Goal: Task Accomplishment & Management: Use online tool/utility

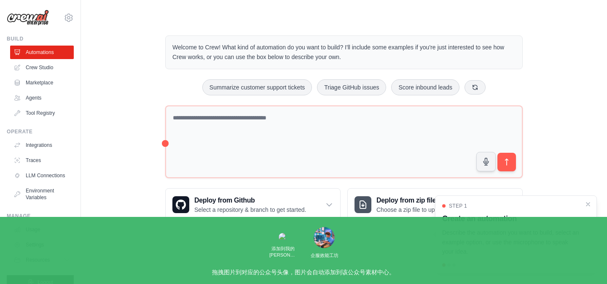
click at [120, 103] on div "Welcome to Crew! What kind of automation do you want to build? I'll include som…" at bounding box center [343, 128] width 499 height 212
click at [586, 204] on icon "Close walkthrough" at bounding box center [588, 204] width 8 height 8
click at [32, 99] on link "Agents" at bounding box center [43, 97] width 64 height 13
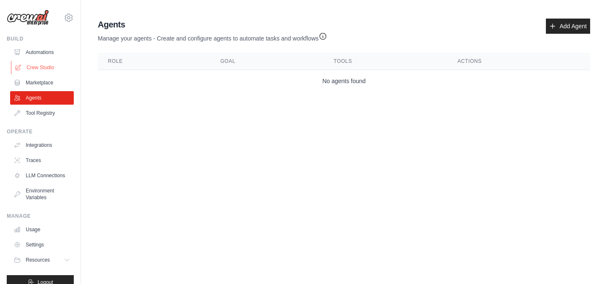
click at [35, 69] on link "Crew Studio" at bounding box center [43, 67] width 64 height 13
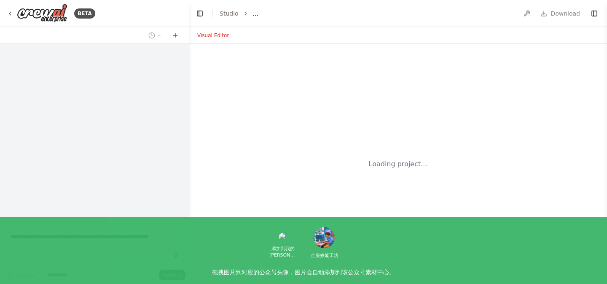
select select "****"
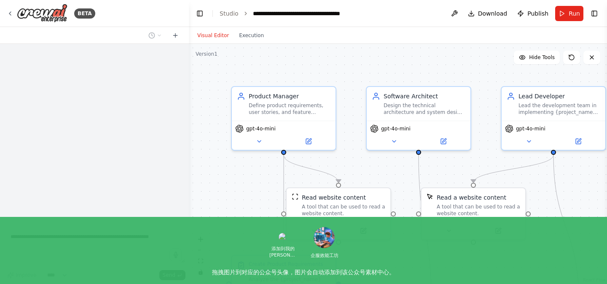
scroll to position [784, 0]
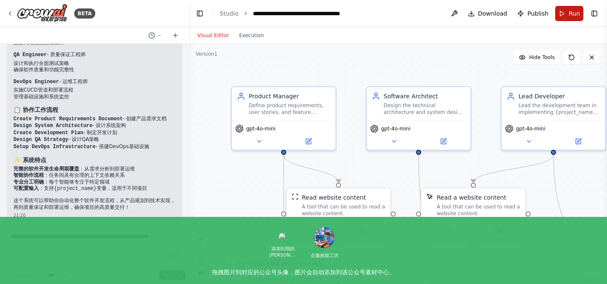
click at [569, 15] on span "Run" at bounding box center [574, 13] width 11 height 8
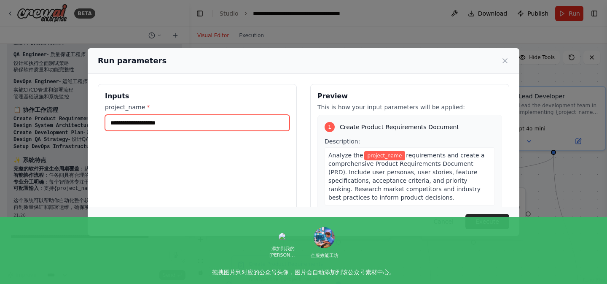
click at [180, 123] on input "project_name *" at bounding box center [197, 123] width 185 height 16
type input "*"
type input "**********"
drag, startPoint x: 182, startPoint y: 126, endPoint x: 107, endPoint y: 122, distance: 74.7
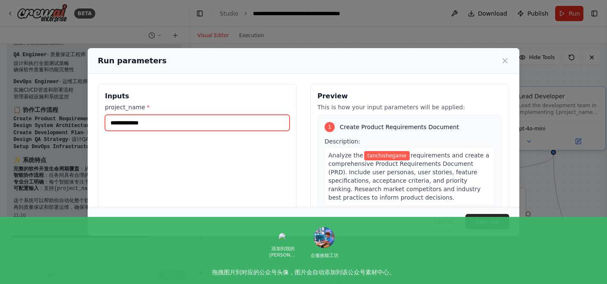
click at [107, 122] on input "**********" at bounding box center [197, 123] width 185 height 16
type input "*****"
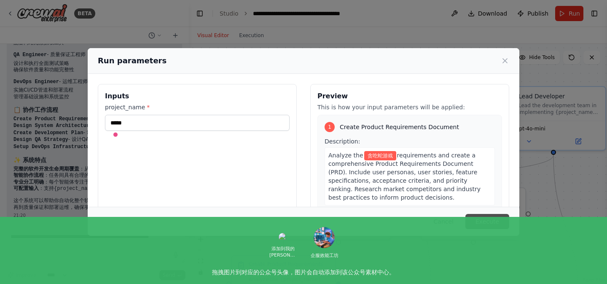
click at [489, 222] on button "Execute" at bounding box center [487, 221] width 44 height 15
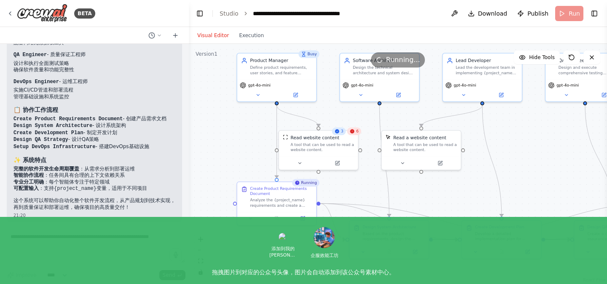
drag, startPoint x: 241, startPoint y: 199, endPoint x: 238, endPoint y: 141, distance: 57.8
click at [238, 141] on div ".deletable-edge-delete-btn { width: 20px; height: 20px; border: 0px solid #ffff…" at bounding box center [398, 164] width 418 height 240
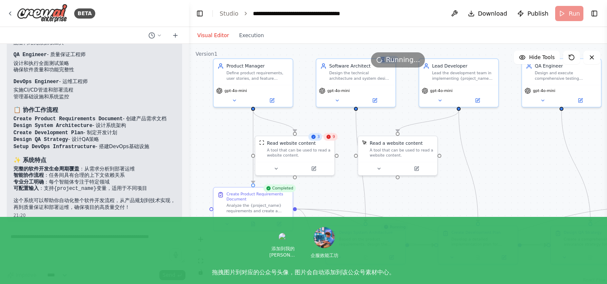
drag, startPoint x: 236, startPoint y: 140, endPoint x: 212, endPoint y: 145, distance: 24.6
click at [212, 145] on div ".deletable-edge-delete-btn { width: 20px; height: 20px; border: 0px solid #ffff…" at bounding box center [398, 164] width 418 height 240
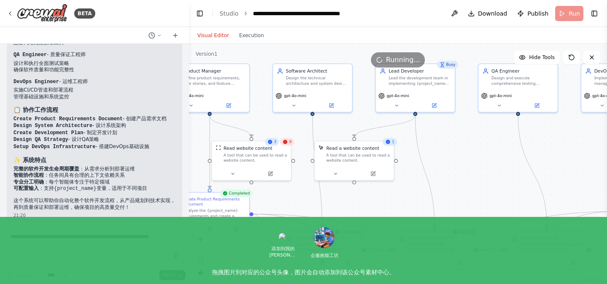
drag, startPoint x: 421, startPoint y: 203, endPoint x: 379, endPoint y: 209, distance: 42.6
click at [379, 209] on div ".deletable-edge-delete-btn { width: 20px; height: 20px; border: 0px solid #ffff…" at bounding box center [398, 164] width 418 height 240
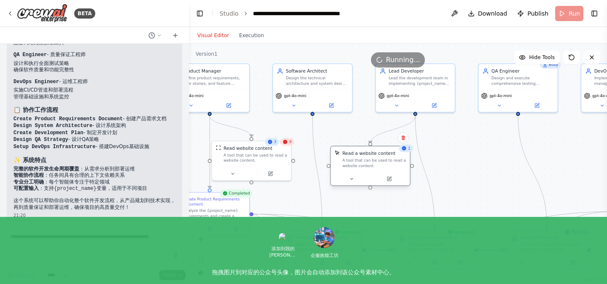
drag, startPoint x: 337, startPoint y: 150, endPoint x: 352, endPoint y: 158, distance: 17.2
click at [352, 158] on div "Read a website content A tool that can be used to read a website content." at bounding box center [374, 159] width 64 height 18
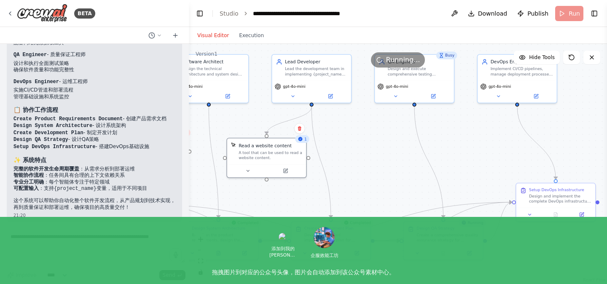
drag, startPoint x: 449, startPoint y: 164, endPoint x: 346, endPoint y: 154, distance: 104.2
click at [346, 154] on div ".deletable-edge-delete-btn { width: 20px; height: 20px; border: 0px solid #ffff…" at bounding box center [398, 164] width 418 height 240
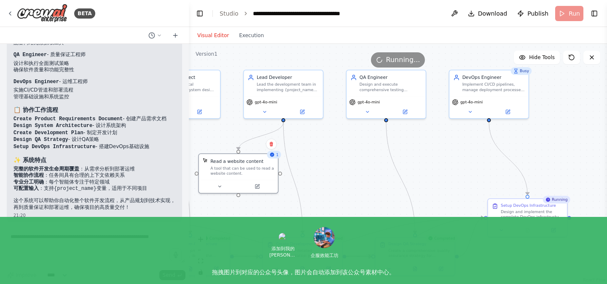
drag, startPoint x: 371, startPoint y: 158, endPoint x: 343, endPoint y: 174, distance: 32.3
click at [343, 174] on div ".deletable-edge-delete-btn { width: 20px; height: 20px; border: 0px solid #ffff…" at bounding box center [398, 164] width 418 height 240
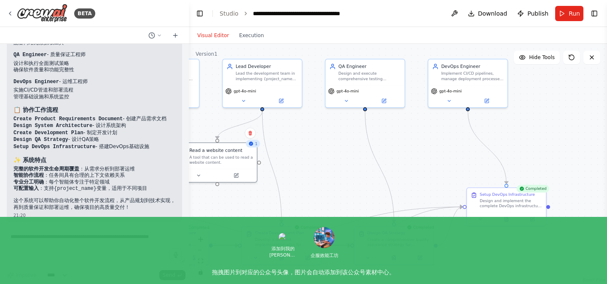
drag, startPoint x: 340, startPoint y: 178, endPoint x: 319, endPoint y: 164, distance: 25.6
click at [319, 165] on div ".deletable-edge-delete-btn { width: 20px; height: 20px; border: 0px solid #ffff…" at bounding box center [398, 164] width 418 height 240
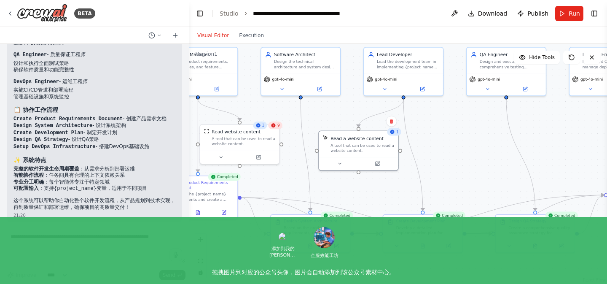
drag, startPoint x: 307, startPoint y: 162, endPoint x: 441, endPoint y: 154, distance: 134.7
click at [441, 154] on div ".deletable-edge-delete-btn { width: 20px; height: 20px; border: 0px solid #ffff…" at bounding box center [398, 164] width 418 height 240
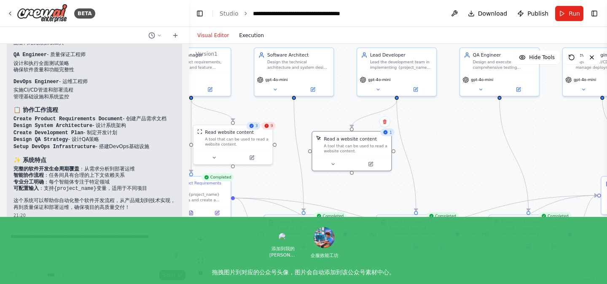
click at [254, 36] on button "Execution" at bounding box center [251, 35] width 35 height 10
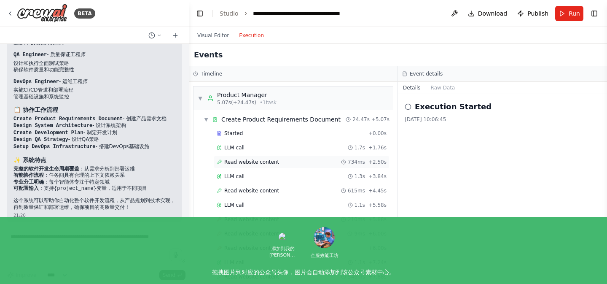
click at [239, 161] on span "Read website content" at bounding box center [251, 161] width 55 height 7
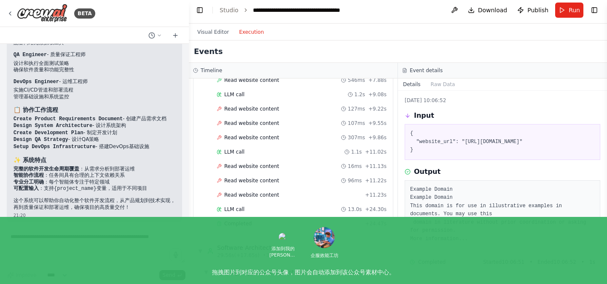
scroll to position [203, 0]
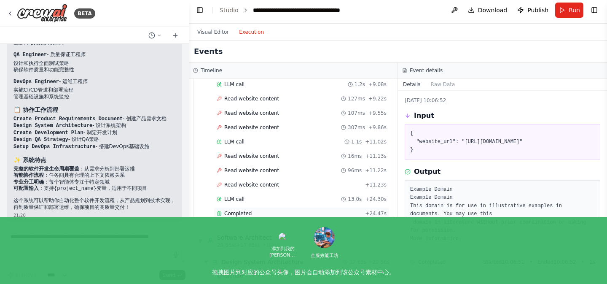
click at [237, 215] on span "Completed" at bounding box center [237, 213] width 27 height 7
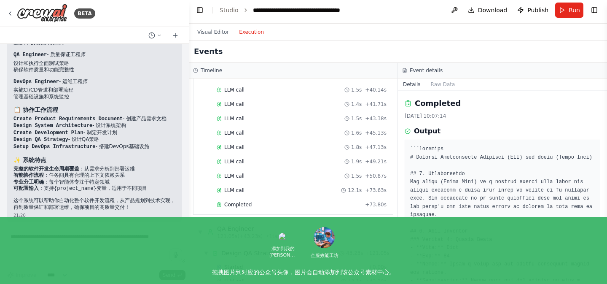
scroll to position [915, 0]
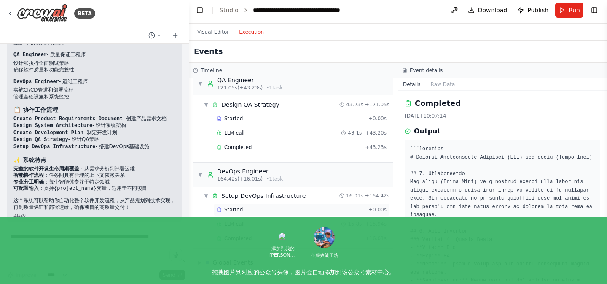
click at [228, 212] on span "Started" at bounding box center [233, 209] width 19 height 7
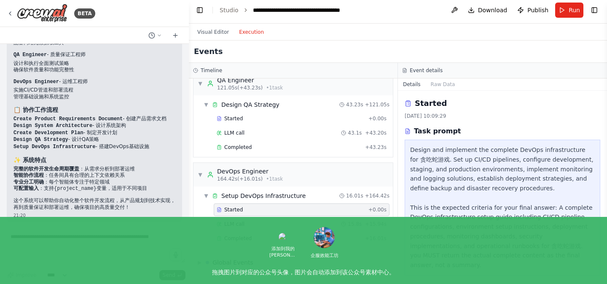
click at [228, 225] on span "LLM call" at bounding box center [234, 223] width 20 height 7
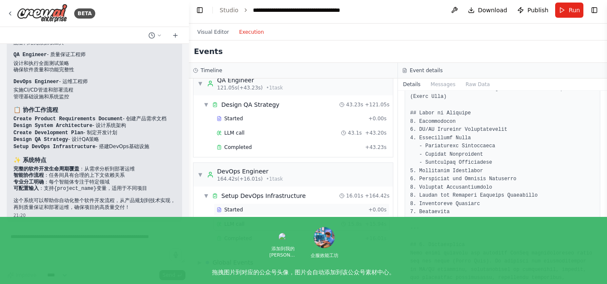
scroll to position [92, 0]
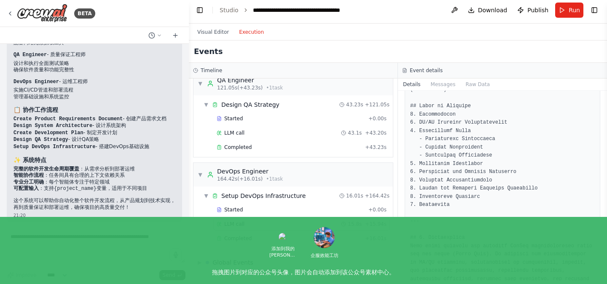
click at [240, 237] on span "Completed" at bounding box center [237, 238] width 27 height 7
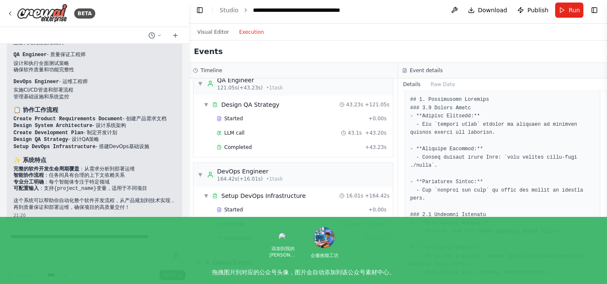
scroll to position [1391, 0]
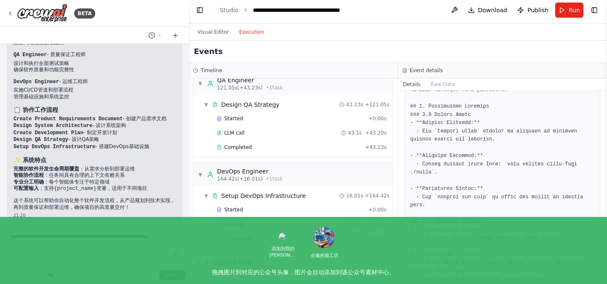
click at [200, 261] on span "▶" at bounding box center [200, 262] width 4 height 7
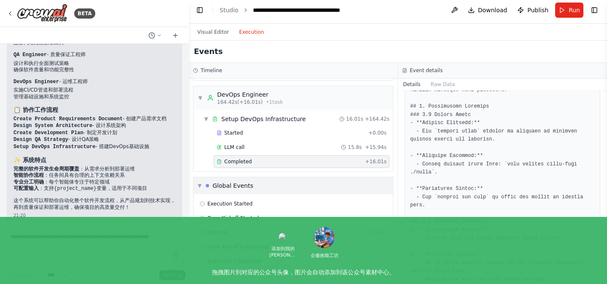
click at [199, 186] on span "▼" at bounding box center [200, 185] width 4 height 7
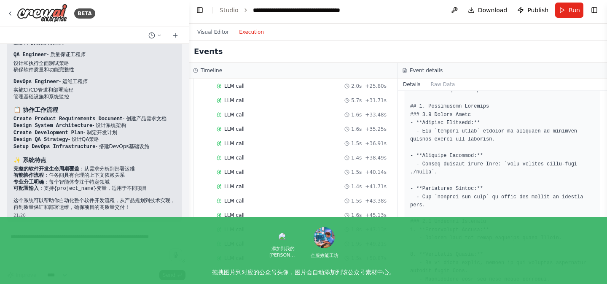
scroll to position [527, 0]
click at [204, 33] on button "Visual Editor" at bounding box center [213, 32] width 42 height 10
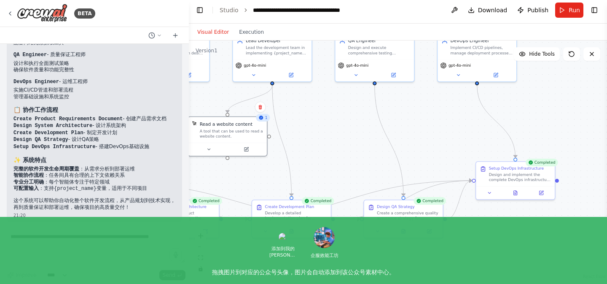
drag, startPoint x: 472, startPoint y: 166, endPoint x: 345, endPoint y: 153, distance: 128.3
click at [345, 153] on div ".deletable-edge-delete-btn { width: 20px; height: 20px; border: 0px solid #ffff…" at bounding box center [398, 160] width 418 height 240
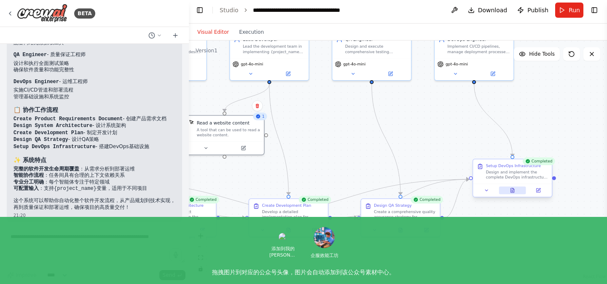
click at [511, 191] on icon at bounding box center [512, 190] width 3 height 4
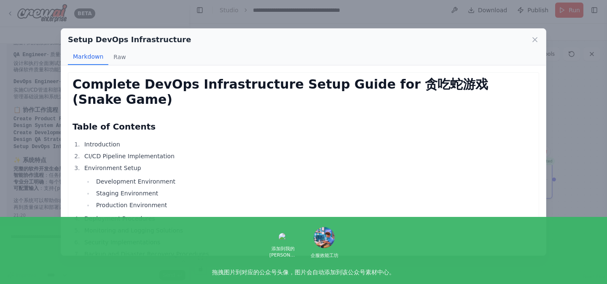
click at [182, 200] on li "Production Environment" at bounding box center [314, 205] width 441 height 10
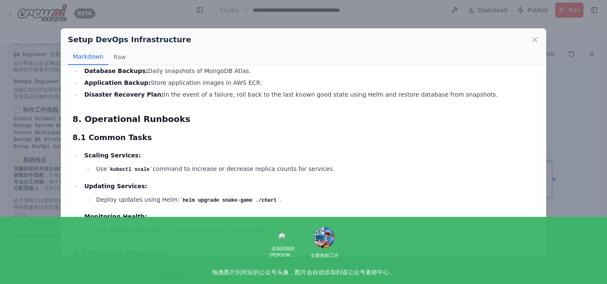
scroll to position [1675, 0]
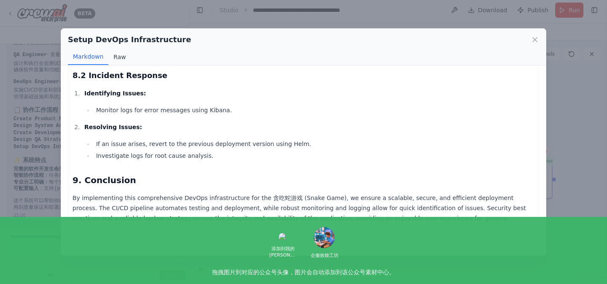
click at [119, 56] on button "Raw" at bounding box center [119, 57] width 22 height 16
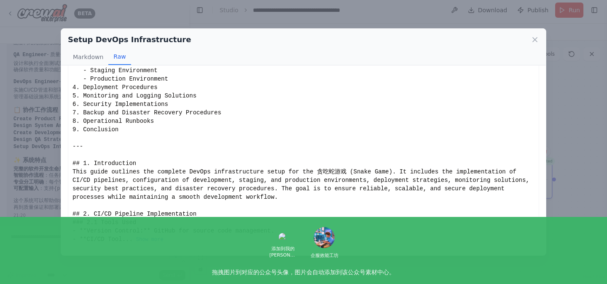
scroll to position [69, 0]
click at [130, 142] on div "# Complete DevOps Infrastructure Setup Guide for 贪吃蛇游戏 (Snake Game) ## Table of…" at bounding box center [303, 126] width 462 height 236
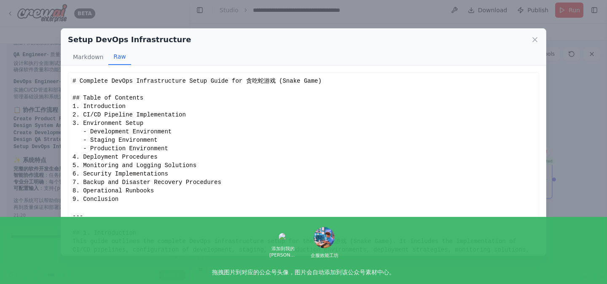
click at [83, 158] on div "# Complete DevOps Infrastructure Setup Guide for 贪吃蛇游戏 (Snake Game) ## Table of…" at bounding box center [303, 195] width 462 height 236
click at [87, 164] on div "# Complete DevOps Infrastructure Setup Guide for 贪吃蛇游戏 (Snake Game) ## Table of…" at bounding box center [303, 195] width 462 height 236
click at [89, 174] on div "# Complete DevOps Infrastructure Setup Guide for 贪吃蛇游戏 (Snake Game) ## Table of…" at bounding box center [303, 195] width 462 height 236
click at [89, 182] on div "# Complete DevOps Infrastructure Setup Guide for 贪吃蛇游戏 (Snake Game) ## Table of…" at bounding box center [303, 195] width 462 height 236
click at [89, 190] on div "# Complete DevOps Infrastructure Setup Guide for 贪吃蛇游戏 (Snake Game) ## Table of…" at bounding box center [303, 195] width 462 height 236
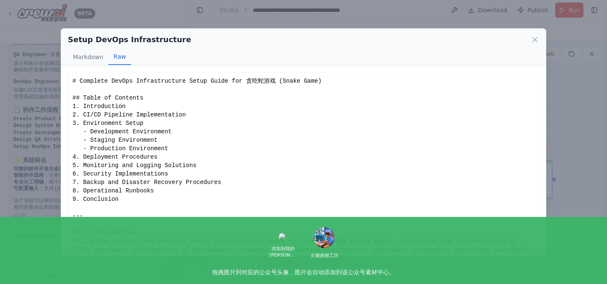
click at [89, 195] on div "# Complete DevOps Infrastructure Setup Guide for 贪吃蛇游戏 (Snake Game) ## Table of…" at bounding box center [303, 195] width 462 height 236
click at [534, 39] on icon at bounding box center [535, 40] width 4 height 4
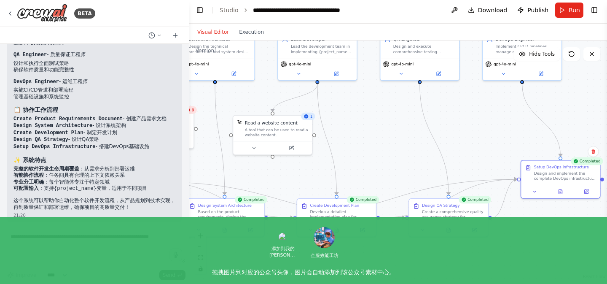
drag, startPoint x: 405, startPoint y: 126, endPoint x: 453, endPoint y: 125, distance: 47.6
click at [454, 126] on div ".deletable-edge-delete-btn { width: 20px; height: 20px; border: 0px solid #ffff…" at bounding box center [398, 160] width 418 height 240
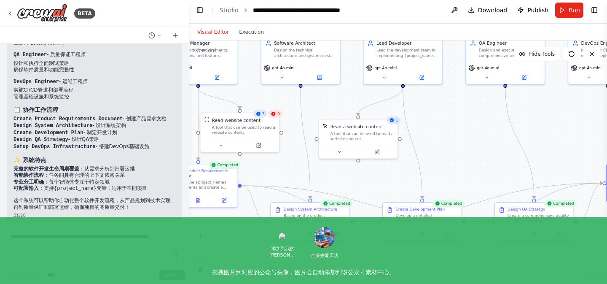
drag, startPoint x: 298, startPoint y: 173, endPoint x: 376, endPoint y: 175, distance: 78.4
click at [376, 175] on div ".deletable-edge-delete-btn { width: 20px; height: 20px; border: 0px solid #ffff…" at bounding box center [398, 160] width 418 height 240
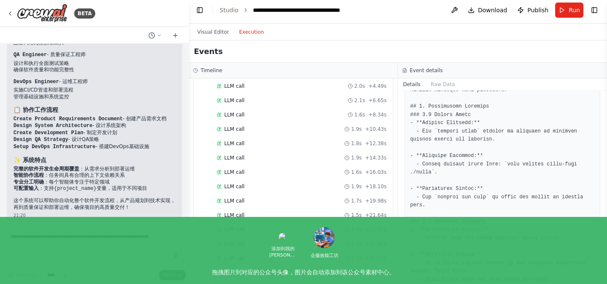
click at [248, 34] on button "Execution" at bounding box center [251, 32] width 35 height 10
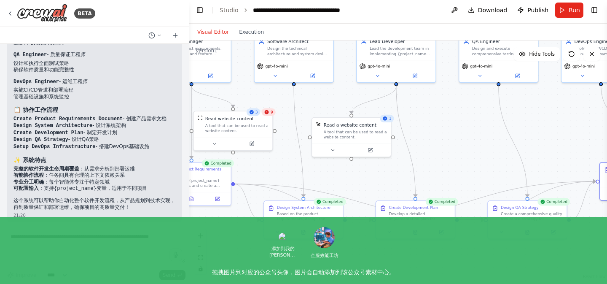
click at [211, 31] on button "Visual Editor" at bounding box center [213, 32] width 42 height 10
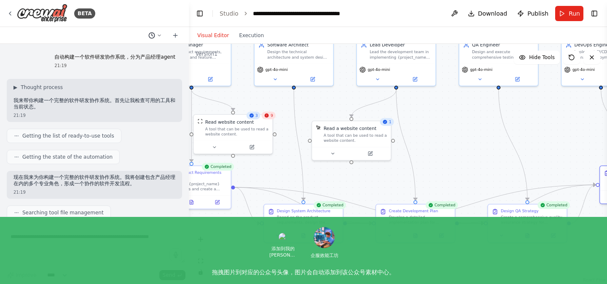
click at [158, 35] on icon at bounding box center [159, 35] width 5 height 5
click at [128, 153] on div at bounding box center [94, 142] width 189 height 284
click at [457, 13] on button at bounding box center [454, 13] width 13 height 15
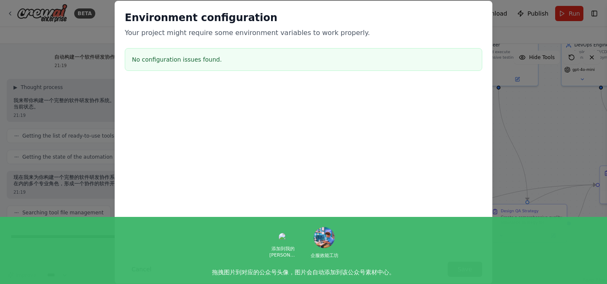
click at [141, 268] on button "Cancel" at bounding box center [141, 268] width 33 height 15
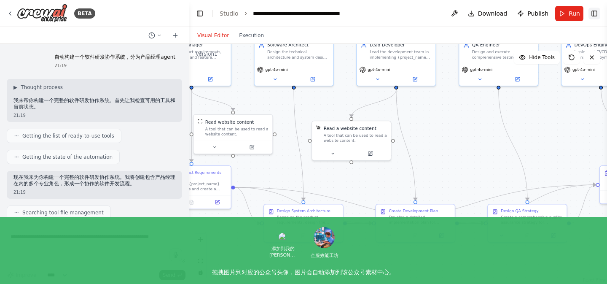
click at [593, 16] on button "Toggle Right Sidebar" at bounding box center [594, 14] width 12 height 12
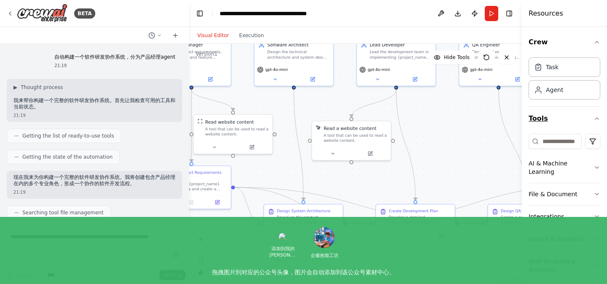
scroll to position [2, 0]
click at [599, 233] on icon "button" at bounding box center [596, 236] width 7 height 7
click at [556, 88] on div "Agent" at bounding box center [554, 87] width 17 height 8
click at [545, 67] on div "Task" at bounding box center [546, 64] width 24 height 8
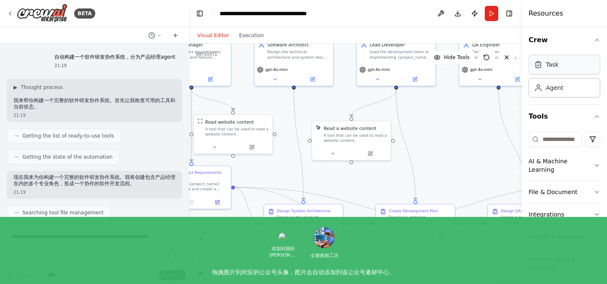
click at [537, 67] on icon at bounding box center [538, 64] width 8 height 8
click at [509, 12] on button "Toggle Right Sidebar" at bounding box center [509, 14] width 12 height 12
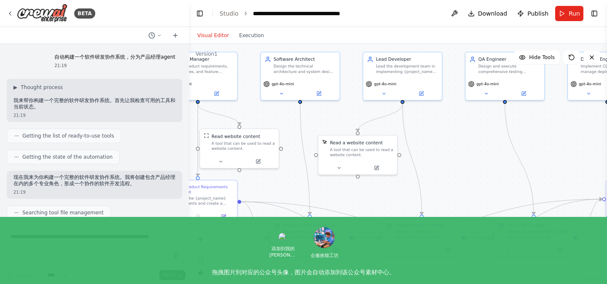
drag, startPoint x: 486, startPoint y: 134, endPoint x: 492, endPoint y: 148, distance: 15.3
click at [492, 148] on div ".deletable-edge-delete-btn { width: 20px; height: 20px; border: 0px solid #ffff…" at bounding box center [398, 164] width 418 height 240
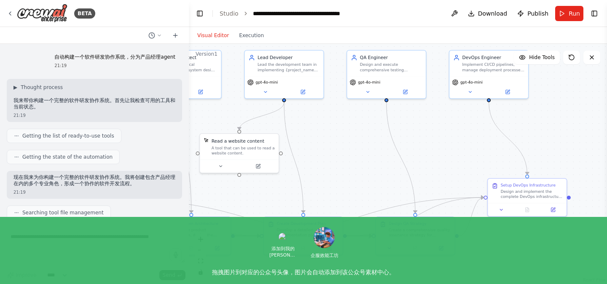
drag, startPoint x: 492, startPoint y: 148, endPoint x: 358, endPoint y: 147, distance: 134.0
click at [358, 147] on div ".deletable-edge-delete-btn { width: 20px; height: 20px; border: 0px solid #ffff…" at bounding box center [398, 164] width 418 height 240
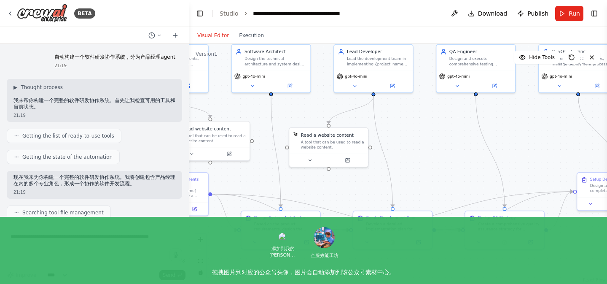
drag, startPoint x: 438, startPoint y: 156, endPoint x: 542, endPoint y: 149, distance: 103.9
click at [542, 149] on div ".deletable-edge-delete-btn { width: 20px; height: 20px; border: 0px solid #ffff…" at bounding box center [398, 164] width 418 height 240
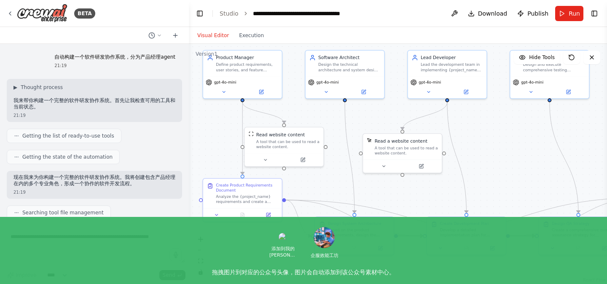
drag, startPoint x: 413, startPoint y: 150, endPoint x: 486, endPoint y: 157, distance: 73.6
click at [487, 157] on div ".deletable-edge-delete-btn { width: 20px; height: 20px; border: 0px solid #ffff…" at bounding box center [398, 164] width 418 height 240
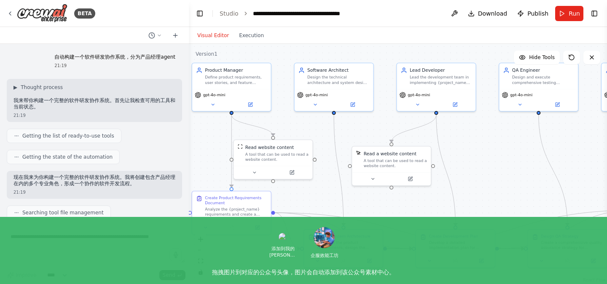
drag, startPoint x: 329, startPoint y: 191, endPoint x: 318, endPoint y: 203, distance: 16.7
click at [318, 204] on div ".deletable-edge-delete-btn { width: 20px; height: 20px; border: 0px solid #ffff…" at bounding box center [398, 164] width 418 height 240
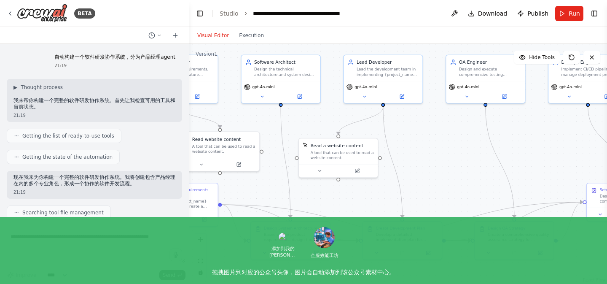
drag, startPoint x: 414, startPoint y: 205, endPoint x: 355, endPoint y: 194, distance: 60.4
click at [356, 195] on div ".deletable-edge-delete-btn { width: 20px; height: 20px; border: 0px solid #ffff…" at bounding box center [398, 164] width 418 height 240
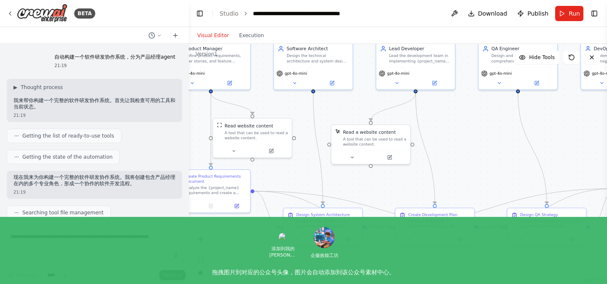
drag, startPoint x: 435, startPoint y: 182, endPoint x: 472, endPoint y: 169, distance: 39.3
click at [472, 169] on div ".deletable-edge-delete-btn { width: 20px; height: 20px; border: 0px solid #ffff…" at bounding box center [398, 164] width 418 height 240
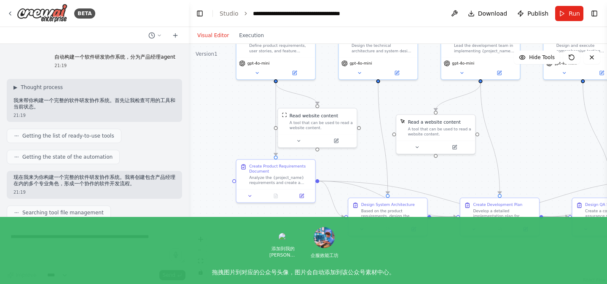
drag, startPoint x: 284, startPoint y: 170, endPoint x: 350, endPoint y: 161, distance: 66.3
click at [350, 161] on div ".deletable-edge-delete-btn { width: 20px; height: 20px; border: 0px solid #ffff…" at bounding box center [398, 164] width 418 height 240
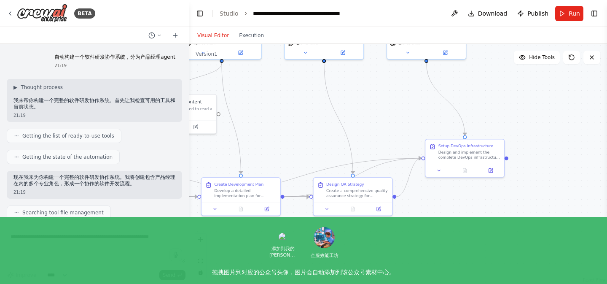
drag, startPoint x: 448, startPoint y: 177, endPoint x: 189, endPoint y: 157, distance: 259.6
click at [189, 157] on div ".deletable-edge-delete-btn { width: 20px; height: 20px; border: 0px solid #ffff…" at bounding box center [398, 164] width 418 height 240
click at [436, 158] on div "Setup DevOps Infrastructure Design and implement the complete DevOps infrastruc…" at bounding box center [464, 150] width 71 height 16
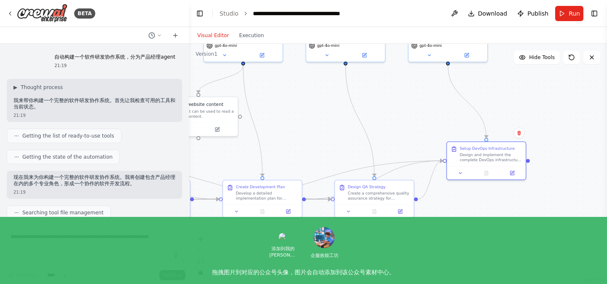
drag, startPoint x: 364, startPoint y: 132, endPoint x: 385, endPoint y: 134, distance: 21.2
click at [385, 134] on div ".deletable-edge-delete-btn { width: 20px; height: 20px; border: 0px solid #ffff…" at bounding box center [398, 164] width 418 height 240
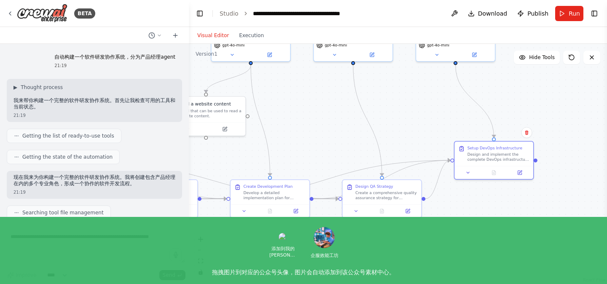
drag, startPoint x: 285, startPoint y: 124, endPoint x: 404, endPoint y: 148, distance: 122.0
click at [403, 145] on div ".deletable-edge-delete-btn { width: 20px; height: 20px; border: 0px solid #ffff…" at bounding box center [398, 164] width 418 height 240
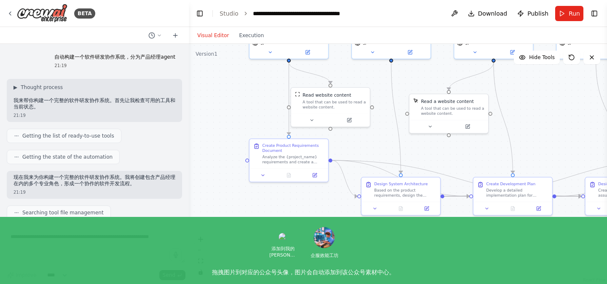
drag, startPoint x: 243, startPoint y: 172, endPoint x: 378, endPoint y: 145, distance: 137.4
click at [378, 145] on div ".deletable-edge-delete-btn { width: 20px; height: 20px; border: 0px solid #ffff…" at bounding box center [398, 164] width 418 height 240
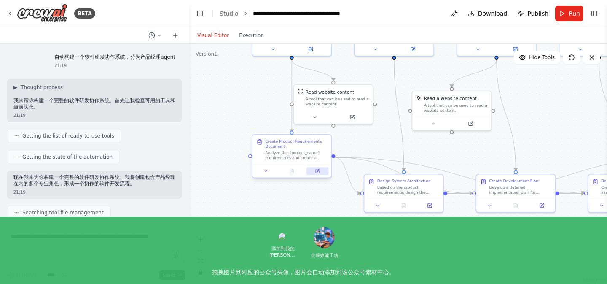
click at [317, 173] on icon at bounding box center [318, 171] width 4 height 4
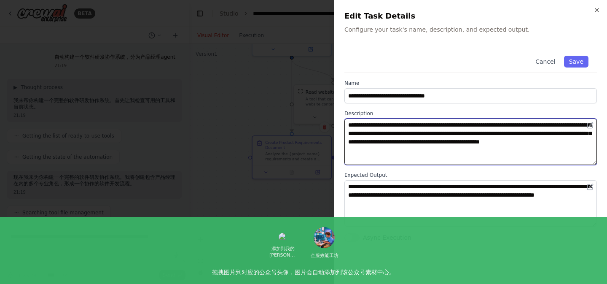
click at [407, 153] on textarea "**********" at bounding box center [470, 141] width 252 height 46
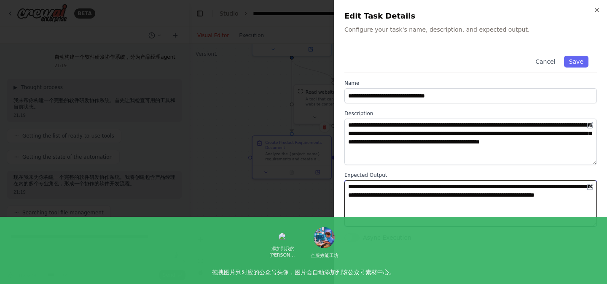
click at [417, 205] on textarea "**********" at bounding box center [470, 203] width 252 height 46
click at [435, 205] on textarea "**********" at bounding box center [470, 203] width 252 height 46
click at [595, 12] on icon "button" at bounding box center [596, 9] width 3 height 3
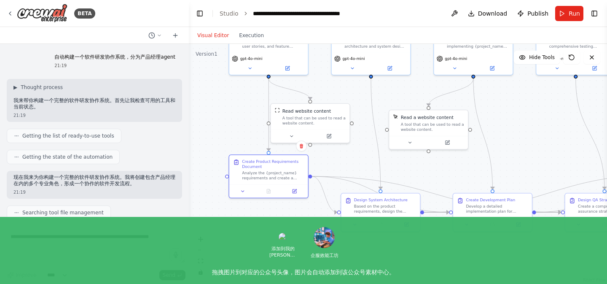
drag, startPoint x: 314, startPoint y: 215, endPoint x: 288, endPoint y: 234, distance: 32.0
click at [288, 235] on div ".deletable-edge-delete-btn { width: 20px; height: 20px; border: 0px solid #ffff…" at bounding box center [398, 164] width 418 height 240
click at [75, 238] on textarea at bounding box center [94, 246] width 182 height 34
click at [245, 34] on button "Execution" at bounding box center [251, 35] width 35 height 10
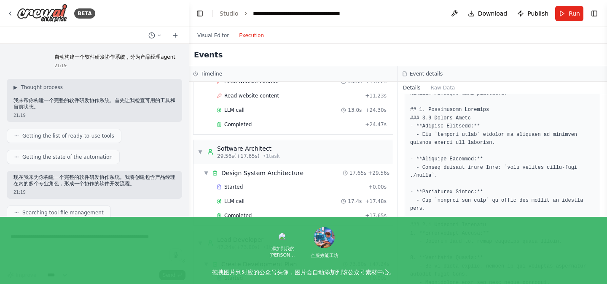
scroll to position [296, 0]
click at [238, 125] on span "Completed" at bounding box center [237, 123] width 27 height 7
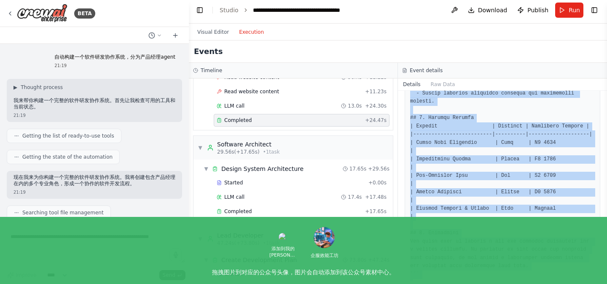
scroll to position [832, 0]
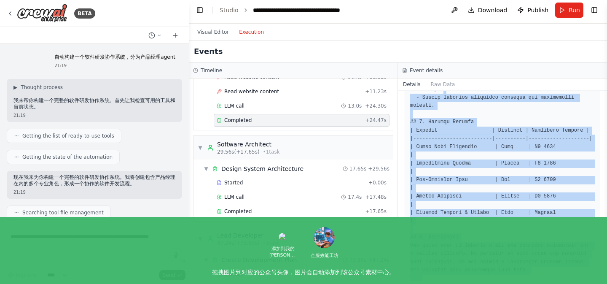
drag, startPoint x: 567, startPoint y: 259, endPoint x: 456, endPoint y: 94, distance: 198.9
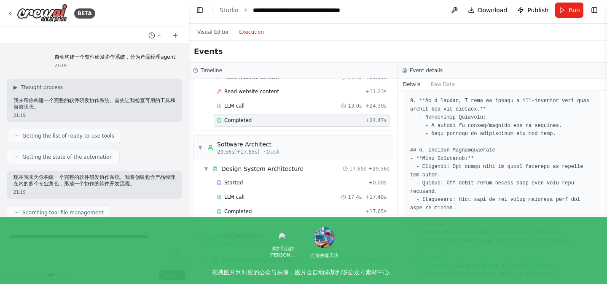
scroll to position [411, 0]
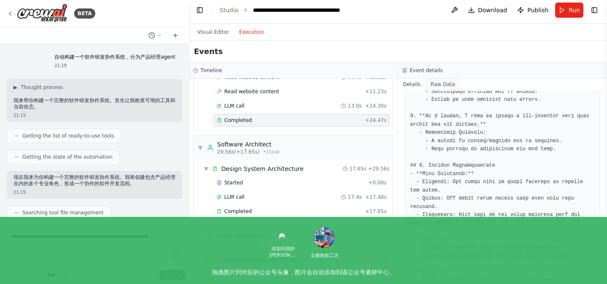
click at [443, 82] on button "Raw Data" at bounding box center [443, 84] width 35 height 12
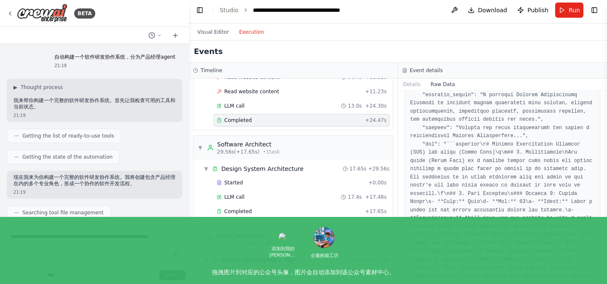
scroll to position [207, 0]
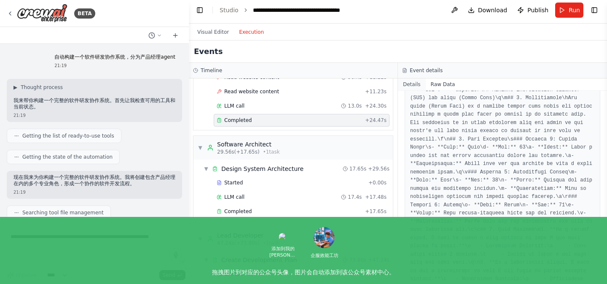
click at [410, 86] on button "Details" at bounding box center [412, 84] width 28 height 12
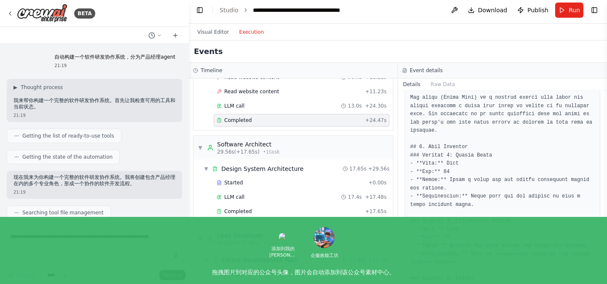
scroll to position [86, 0]
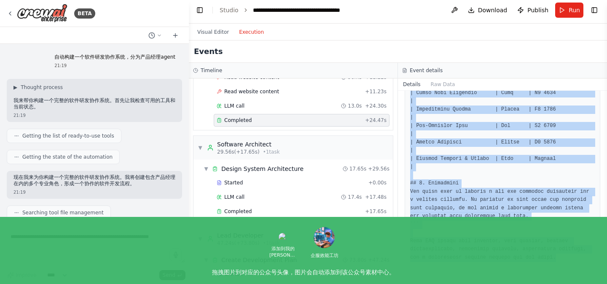
scroll to position [42, 0]
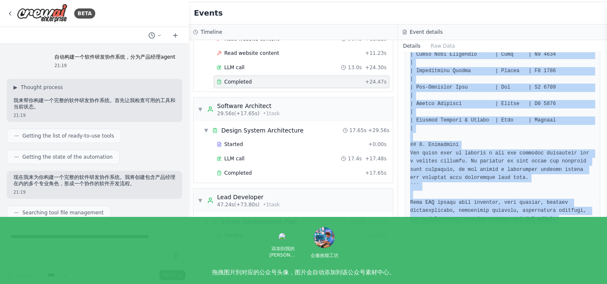
drag, startPoint x: 412, startPoint y: 124, endPoint x: 604, endPoint y: 221, distance: 215.6
click at [604, 221] on div "BETA 自动构建一个软件研发协作系统，分为产品经理agent 21:19 ▶ Thought process 我来帮你构建一个完整的软件研发协作系统。首先让…" at bounding box center [303, 100] width 607 height 284
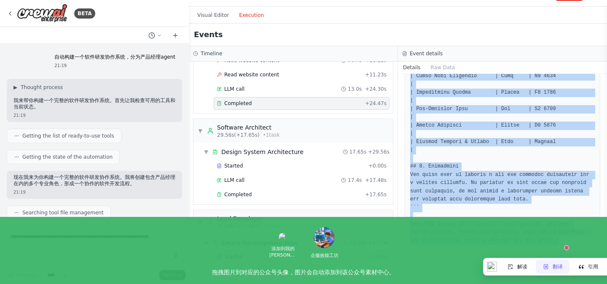
click at [557, 265] on span "翻译" at bounding box center [558, 267] width 10 height 8
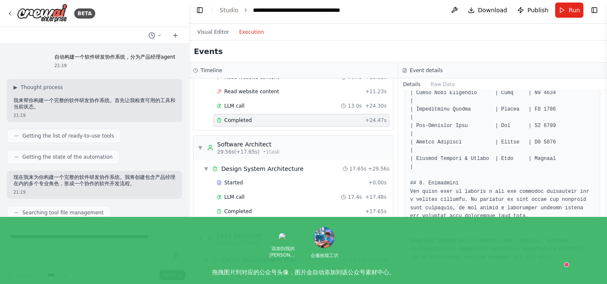
scroll to position [169, 0]
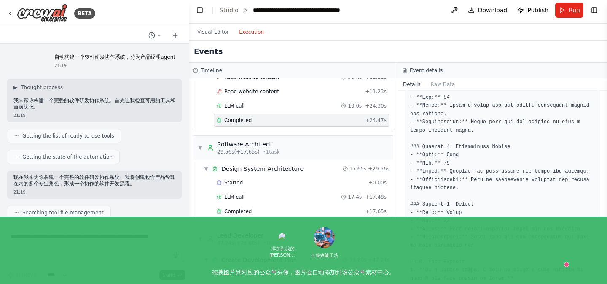
scroll to position [0, 0]
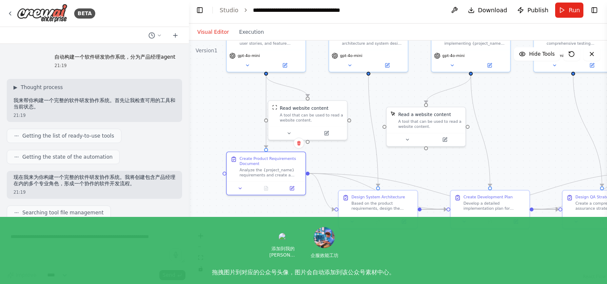
click at [208, 30] on button "Visual Editor" at bounding box center [213, 32] width 42 height 10
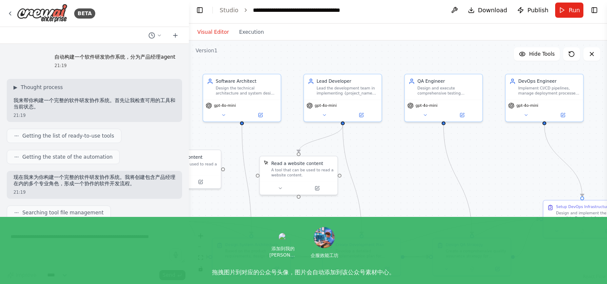
drag, startPoint x: 534, startPoint y: 163, endPoint x: 406, endPoint y: 207, distance: 136.0
click at [406, 208] on div ".deletable-edge-delete-btn { width: 20px; height: 20px; border: 0px solid #ffff…" at bounding box center [398, 160] width 418 height 240
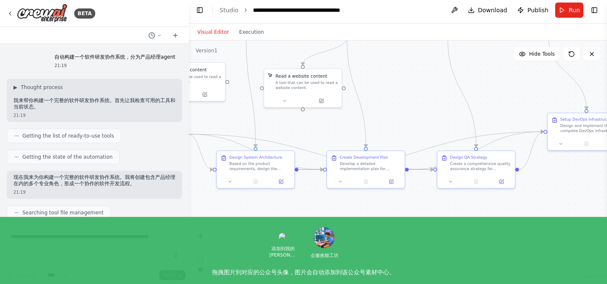
drag, startPoint x: 493, startPoint y: 203, endPoint x: 499, endPoint y: 117, distance: 86.2
click at [499, 117] on div ".deletable-edge-delete-btn { width: 20px; height: 20px; border: 0px solid #ffff…" at bounding box center [398, 160] width 418 height 240
click at [367, 160] on div "Develop a detailed implementation plan for {project_name} based on the product …" at bounding box center [369, 163] width 61 height 10
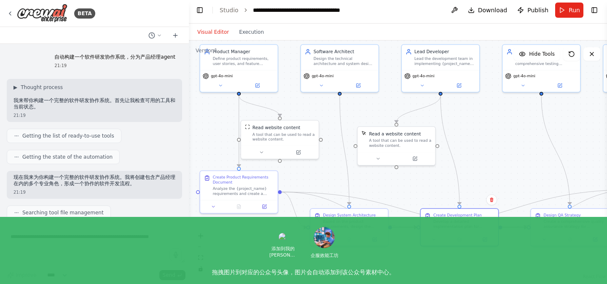
drag, startPoint x: 405, startPoint y: 105, endPoint x: 499, endPoint y: 164, distance: 110.2
click at [499, 164] on div ".deletable-edge-delete-btn { width: 20px; height: 20px; border: 0px solid #ffff…" at bounding box center [398, 160] width 418 height 240
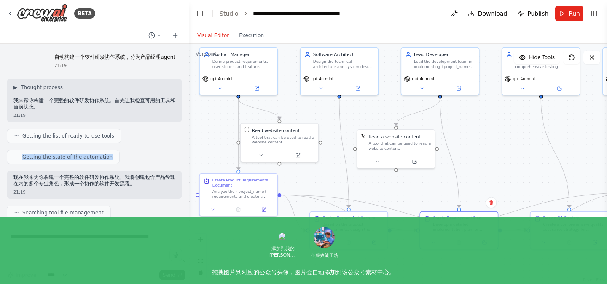
drag, startPoint x: 122, startPoint y: 138, endPoint x: 121, endPoint y: 161, distance: 23.2
click at [121, 161] on div "自动构建一个软件研发协作系统，分为产品经理agent 21:19 ▶ Thought process 我来帮你构建一个完整的软件研发协作系统。首先让我检查可用…" at bounding box center [94, 135] width 189 height 182
click at [140, 143] on div "自动构建一个软件研发协作系统，分为产品经理agent 21:19 ▶ Thought process 我来帮你构建一个完整的软件研发协作系统。首先让我检查可用…" at bounding box center [94, 135] width 189 height 182
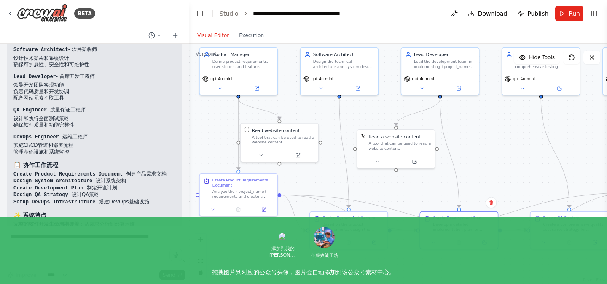
scroll to position [730, 0]
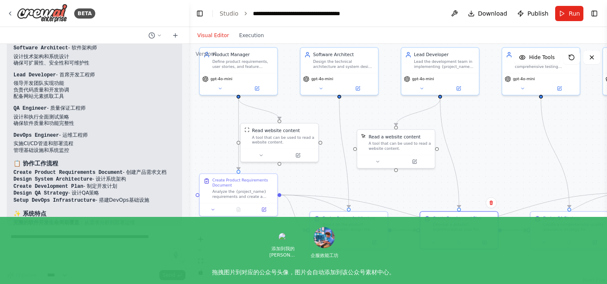
drag, startPoint x: 89, startPoint y: 185, endPoint x: 130, endPoint y: 181, distance: 40.7
click at [130, 183] on li "Create Development Plan - 制定开发计划" at bounding box center [94, 186] width 162 height 7
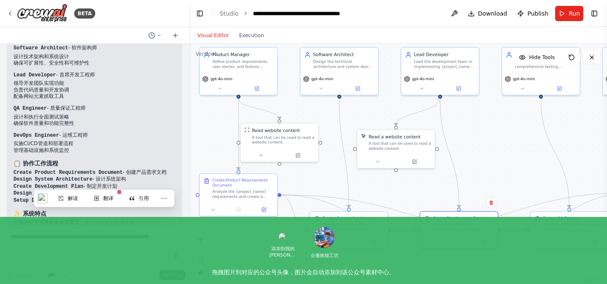
click at [135, 219] on li "完整的软件开发生命周期覆盖 ：从需求分析到部署运维" at bounding box center [94, 222] width 162 height 7
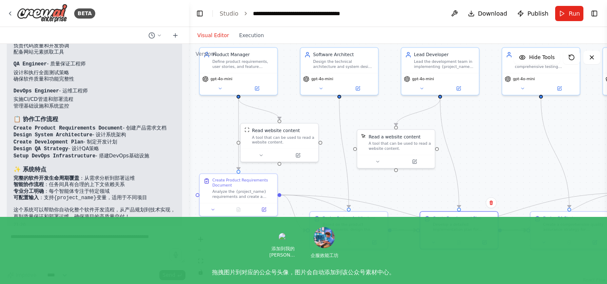
scroll to position [784, 0]
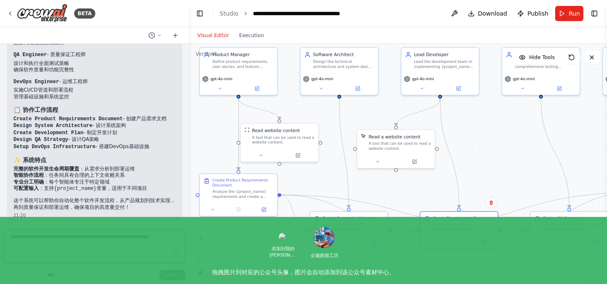
click at [75, 244] on textarea at bounding box center [94, 246] width 182 height 34
type textarea "*"
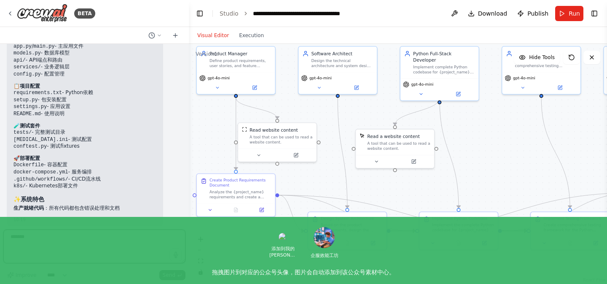
scroll to position [1694, 0]
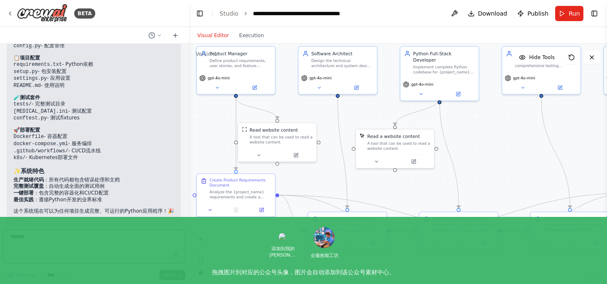
click at [35, 237] on textarea "*******" at bounding box center [94, 246] width 182 height 34
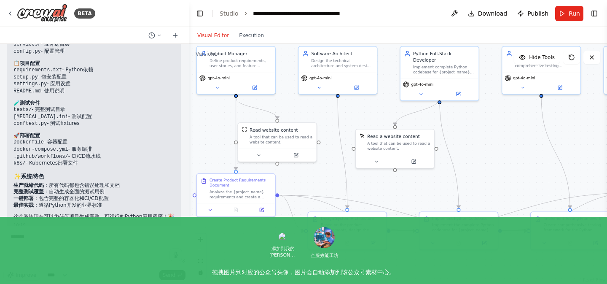
scroll to position [1687, 0]
type textarea "*"
click at [569, 16] on span "Run" at bounding box center [574, 13] width 11 height 8
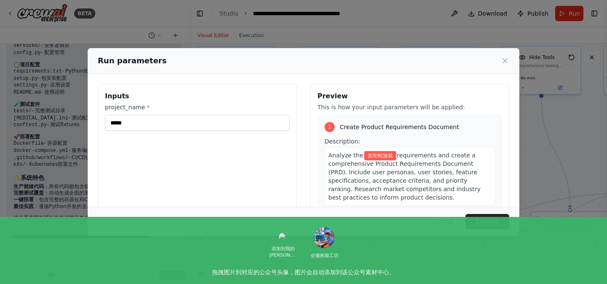
click at [356, 196] on div "Analyze the 贪吃蛇游戏 requirements and create a comprehensive Product Requirements …" at bounding box center [410, 176] width 170 height 58
click at [352, 196] on span "requirements and create a comprehensive Product Requirements Document (PRD). In…" at bounding box center [404, 176] width 152 height 49
click at [504, 60] on icon at bounding box center [505, 61] width 4 height 4
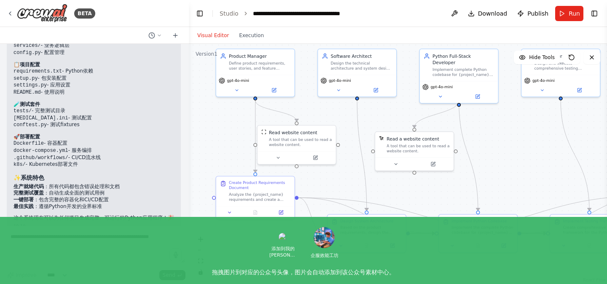
drag, startPoint x: 212, startPoint y: 141, endPoint x: 231, endPoint y: 144, distance: 19.6
click at [231, 144] on div ".deletable-edge-delete-btn { width: 20px; height: 20px; border: 0px solid #ffff…" at bounding box center [398, 164] width 418 height 240
click at [274, 91] on icon at bounding box center [274, 89] width 4 height 4
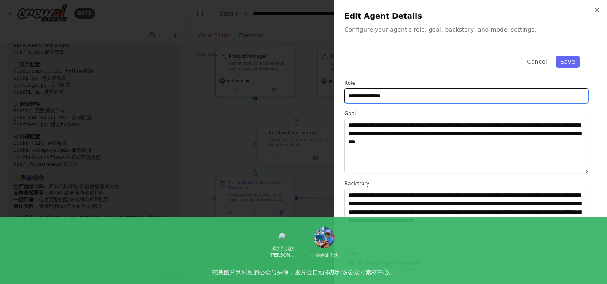
click at [372, 98] on input "**********" at bounding box center [466, 95] width 244 height 15
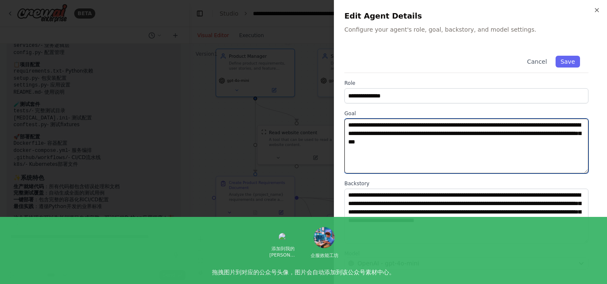
click at [368, 126] on textarea "**********" at bounding box center [466, 145] width 244 height 55
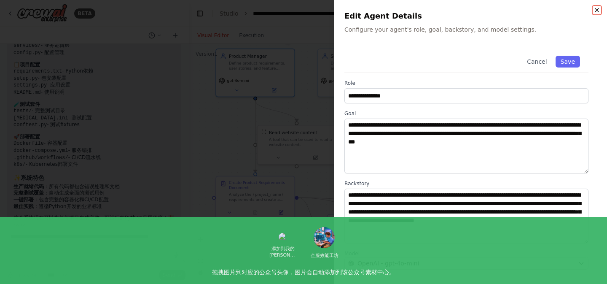
click at [599, 10] on icon "button" at bounding box center [596, 10] width 7 height 7
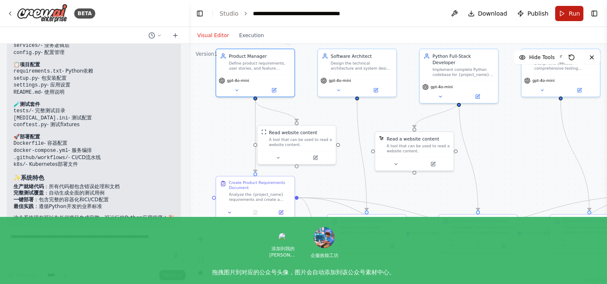
click at [571, 16] on span "Run" at bounding box center [574, 13] width 11 height 8
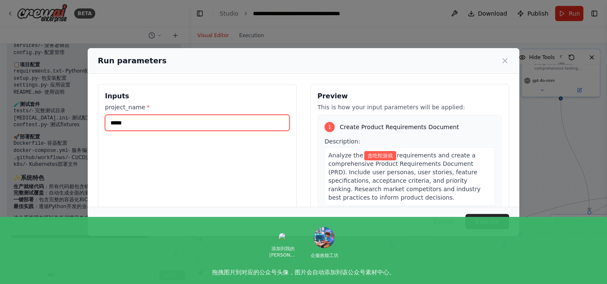
click at [111, 125] on input "*****" at bounding box center [197, 123] width 185 height 16
type input "*******"
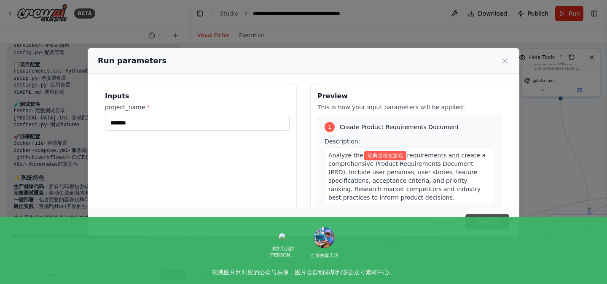
click at [483, 220] on button "Execute" at bounding box center [487, 221] width 44 height 15
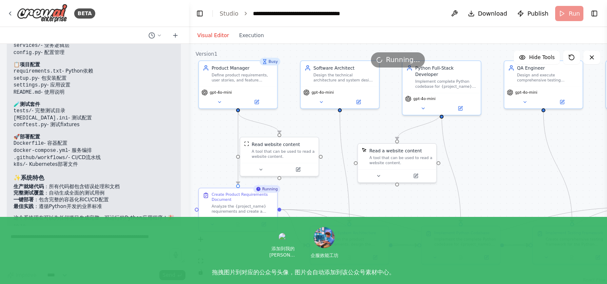
drag, startPoint x: 344, startPoint y: 185, endPoint x: 326, endPoint y: 197, distance: 20.9
click at [326, 197] on div ".deletable-edge-delete-btn { width: 20px; height: 20px; border: 0px solid #ffff…" at bounding box center [398, 164] width 418 height 240
